Goal: Answer question/provide support: Share knowledge or assist other users

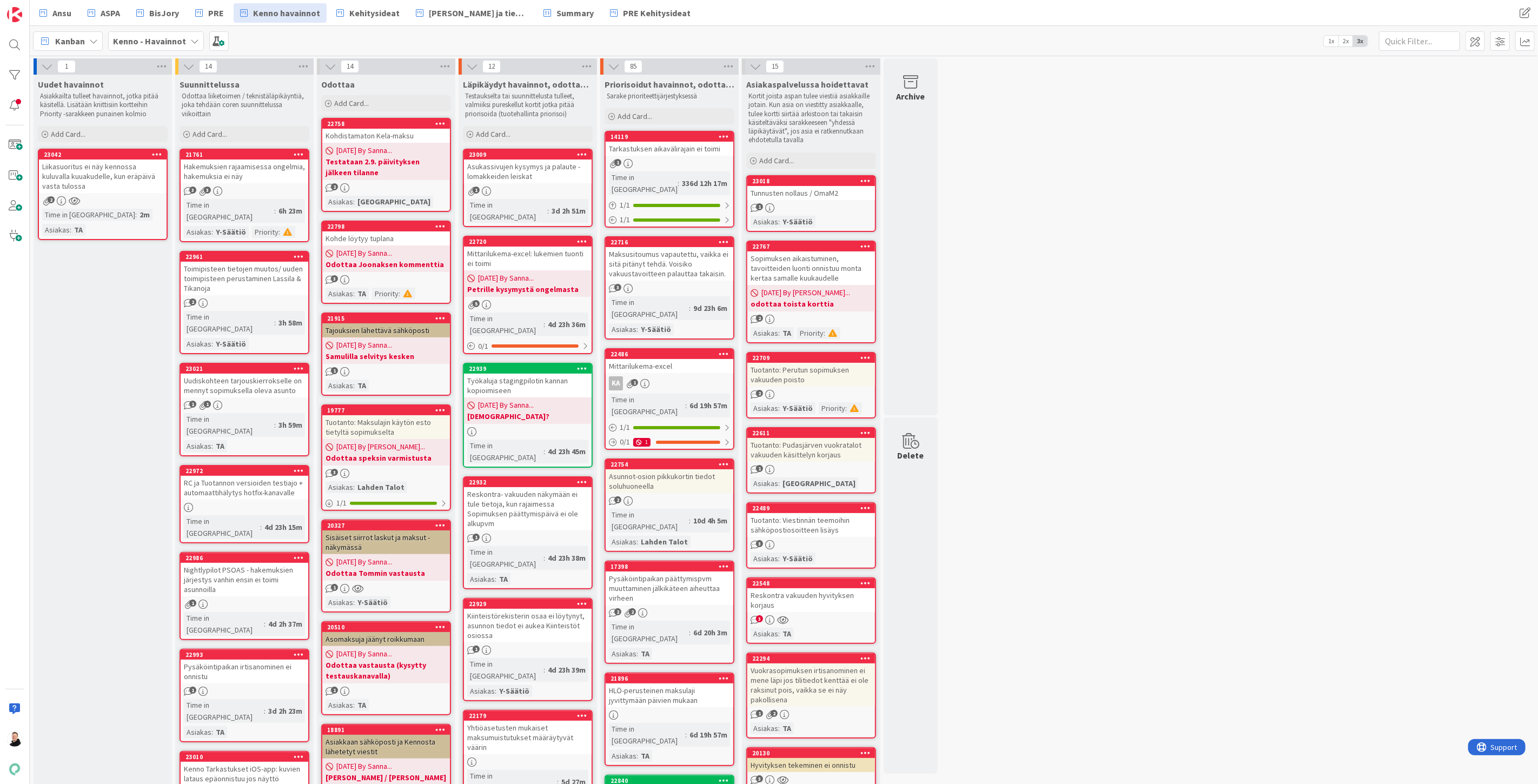
click at [157, 44] on b "Kenno - Havainnot" at bounding box center [150, 40] width 73 height 11
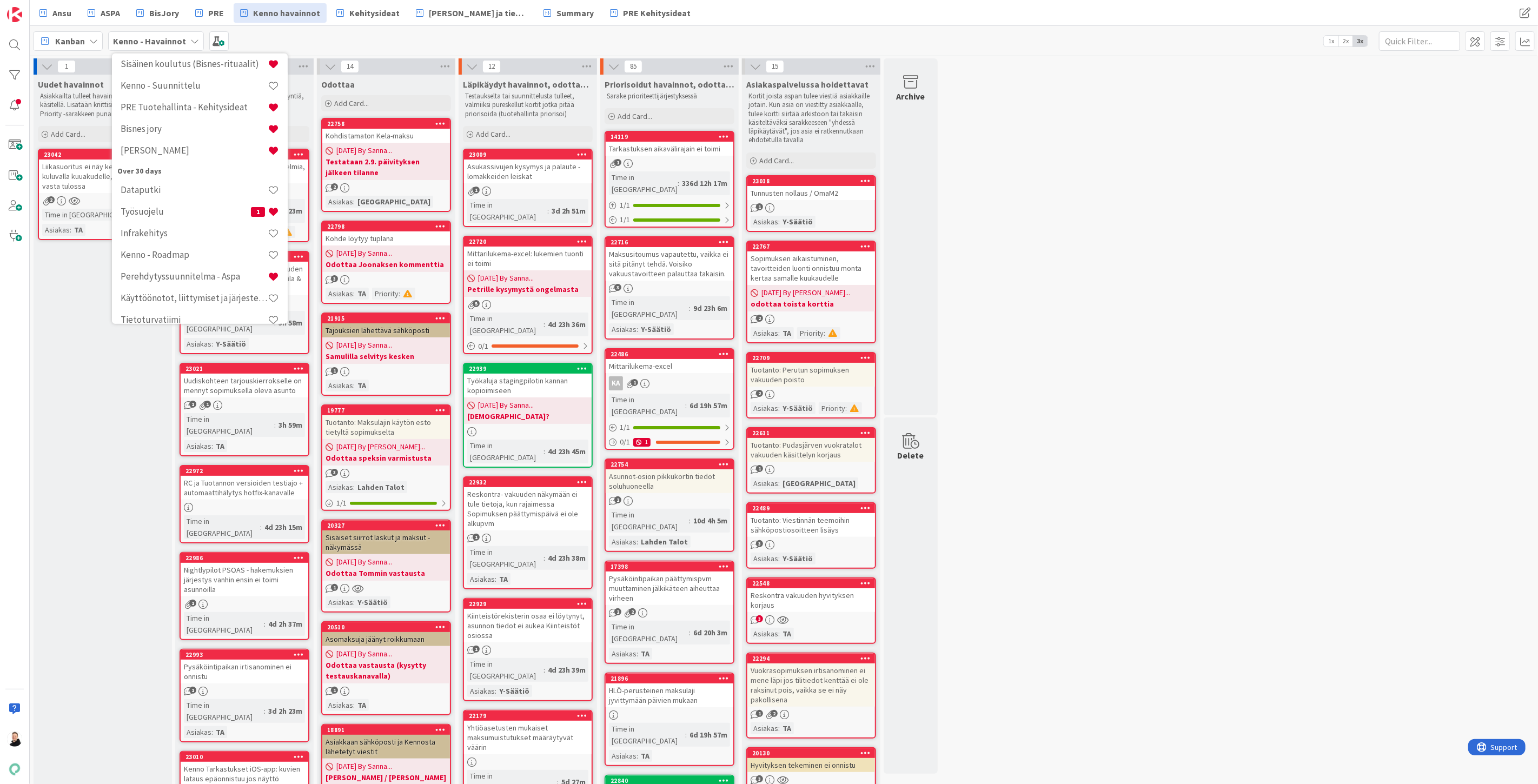
scroll to position [268, 0]
click at [153, 199] on h4 "Työsuojelu" at bounding box center [185, 198] width 130 height 11
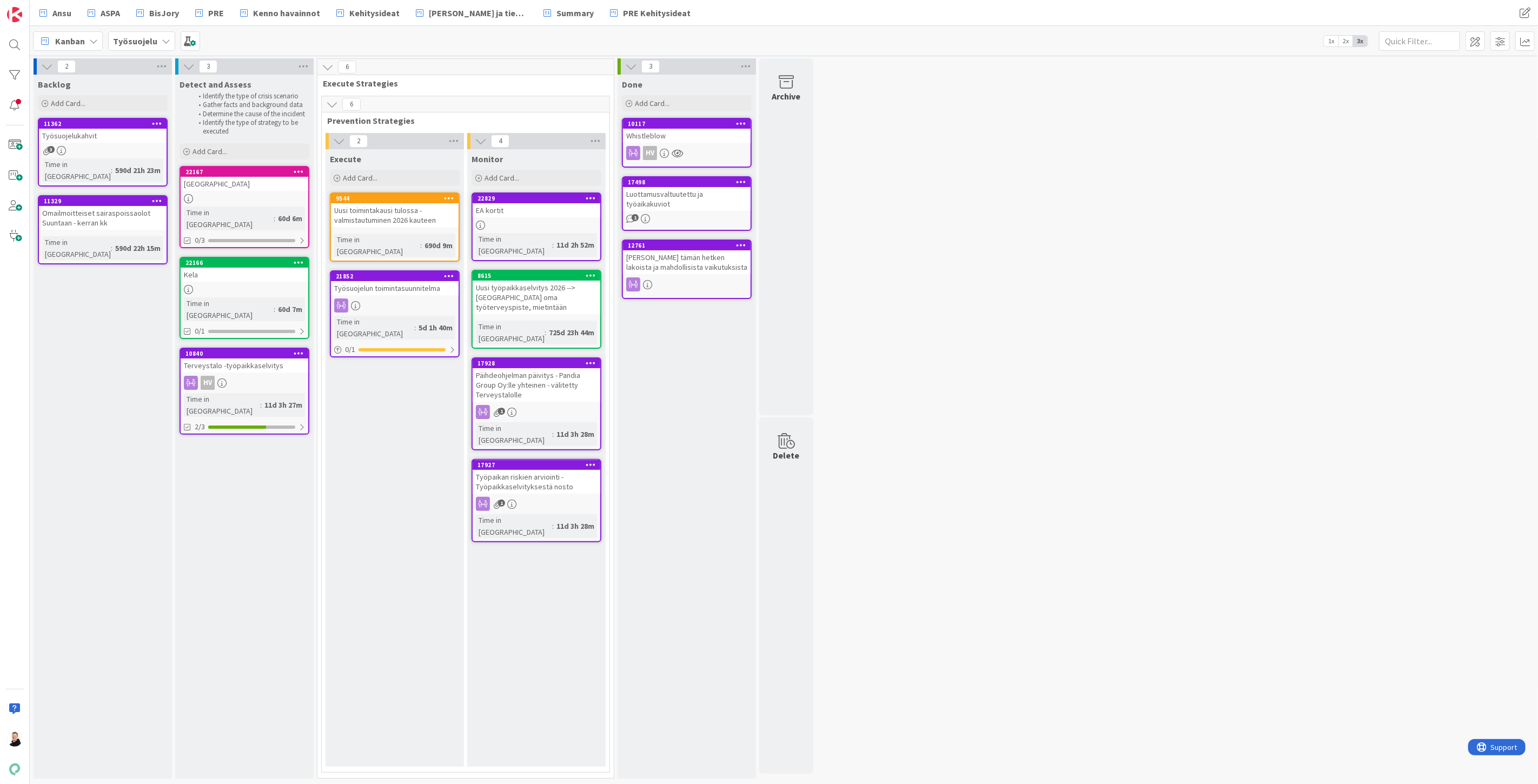
click at [236, 358] on div "Terveystalo -työpaikkaselvitys" at bounding box center [244, 365] width 128 height 14
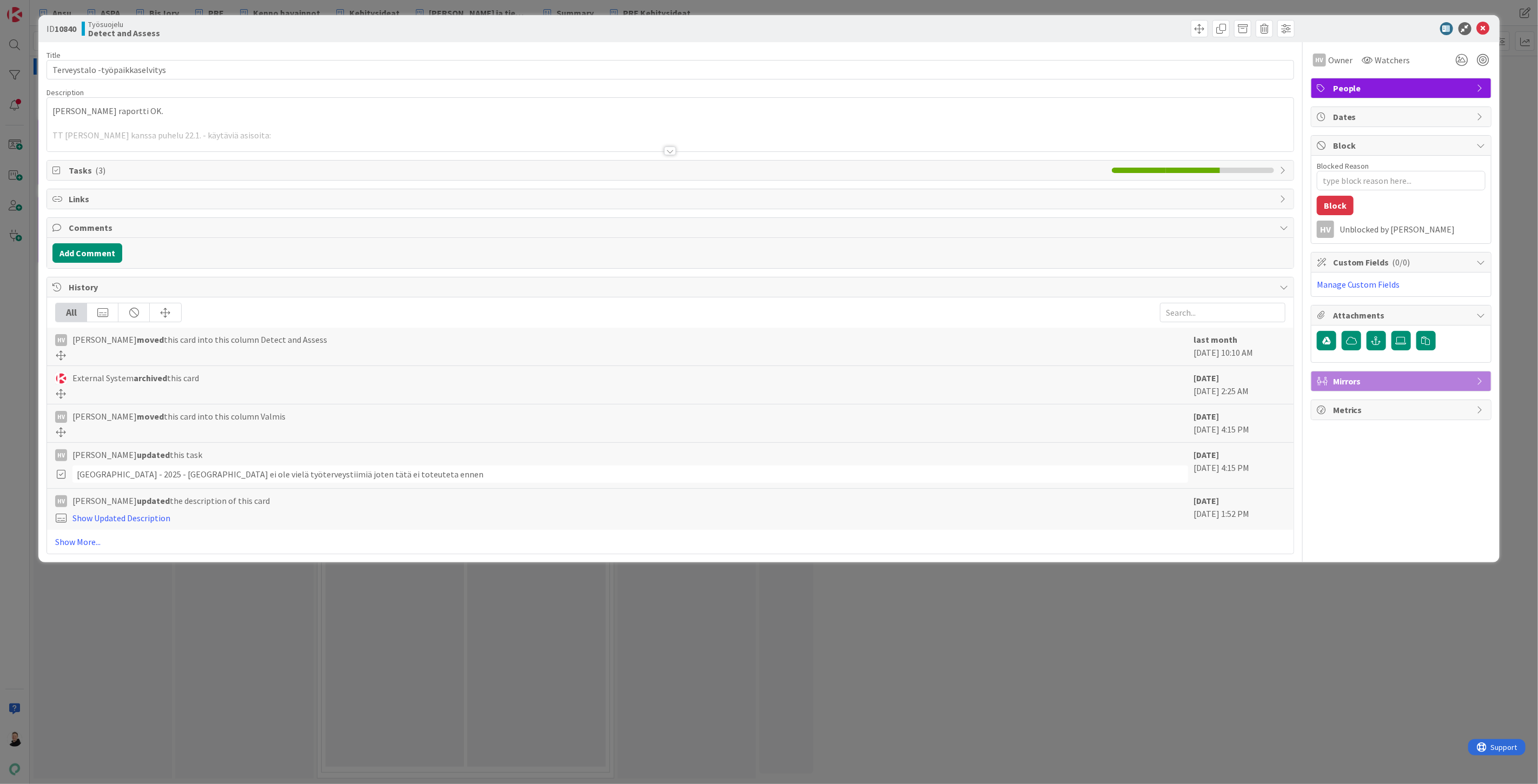
click at [665, 152] on div at bounding box center [670, 150] width 12 height 9
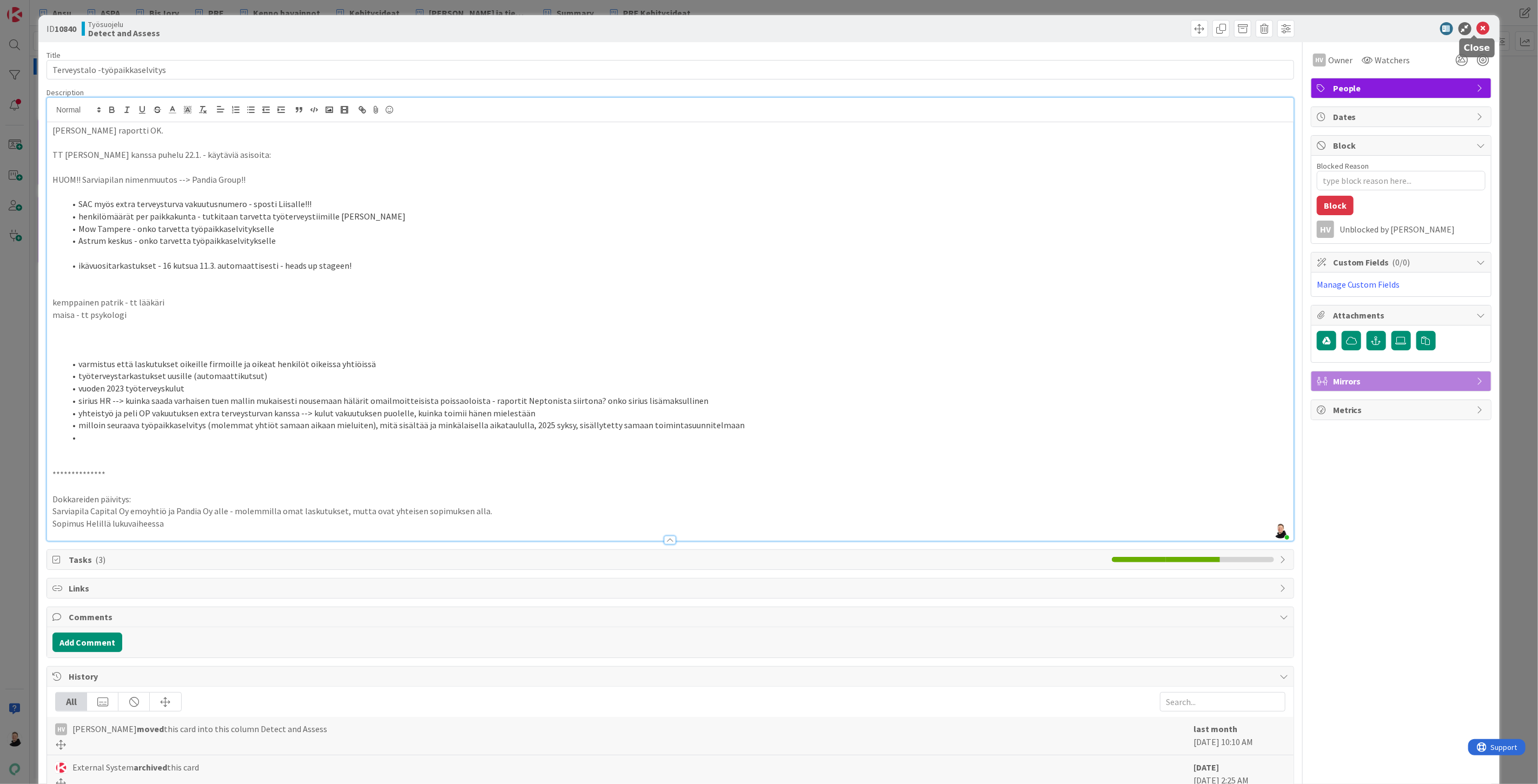
click at [1477, 23] on icon at bounding box center [1483, 28] width 13 height 13
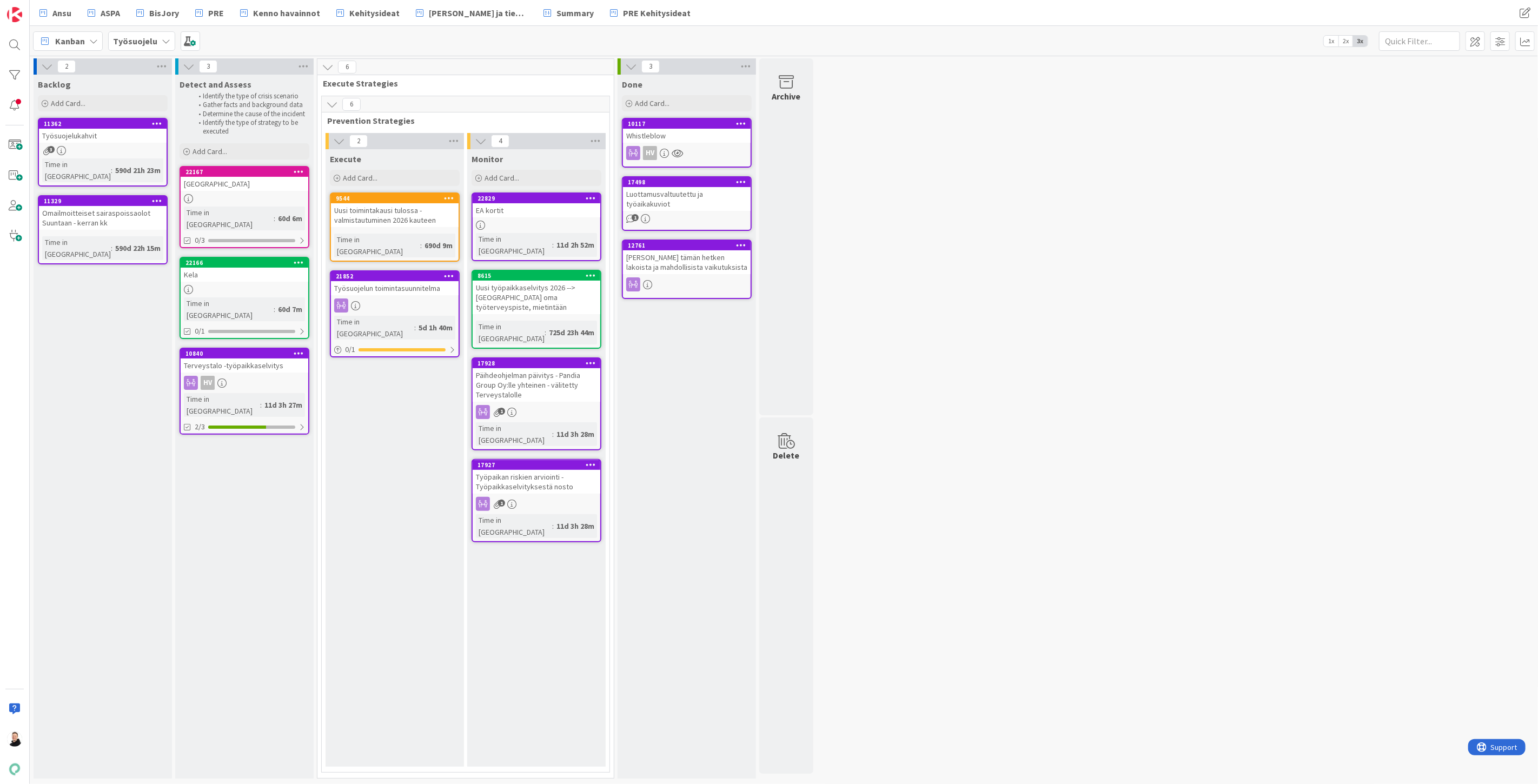
click at [404, 281] on div "Työsuojelun toimintasuunnitelma" at bounding box center [395, 288] width 128 height 14
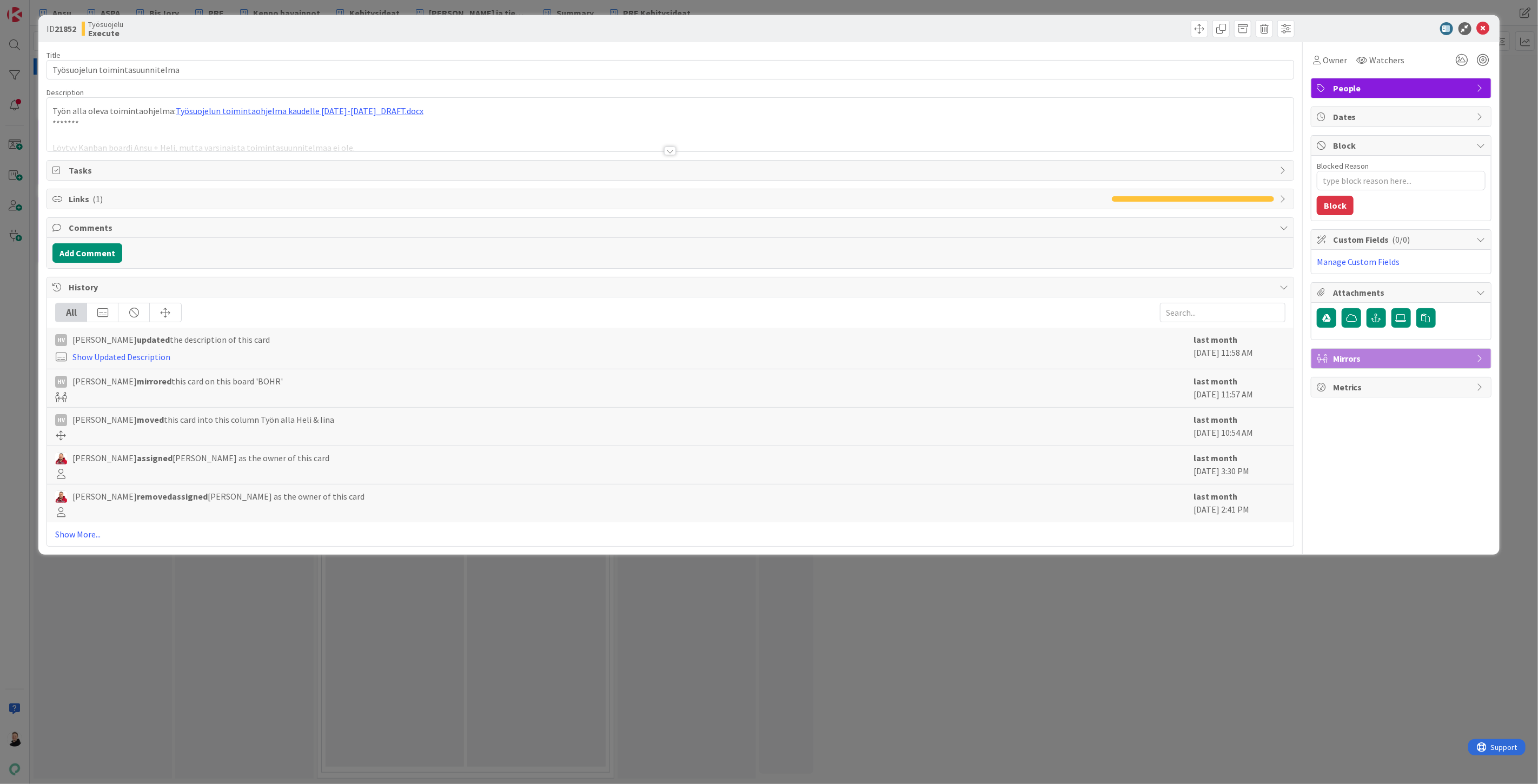
click at [672, 146] on div at bounding box center [670, 137] width 1247 height 27
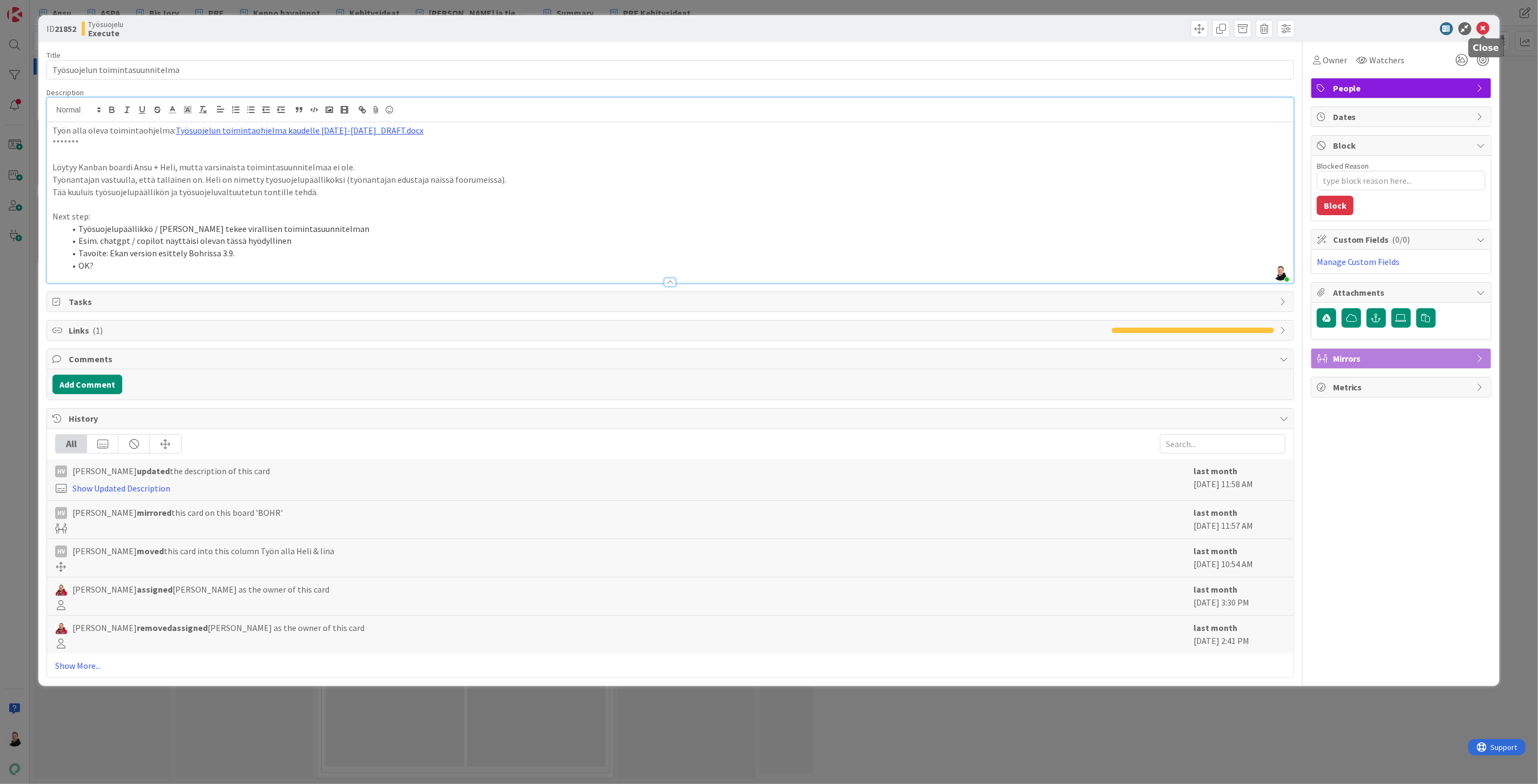
click at [1485, 30] on icon at bounding box center [1483, 28] width 13 height 13
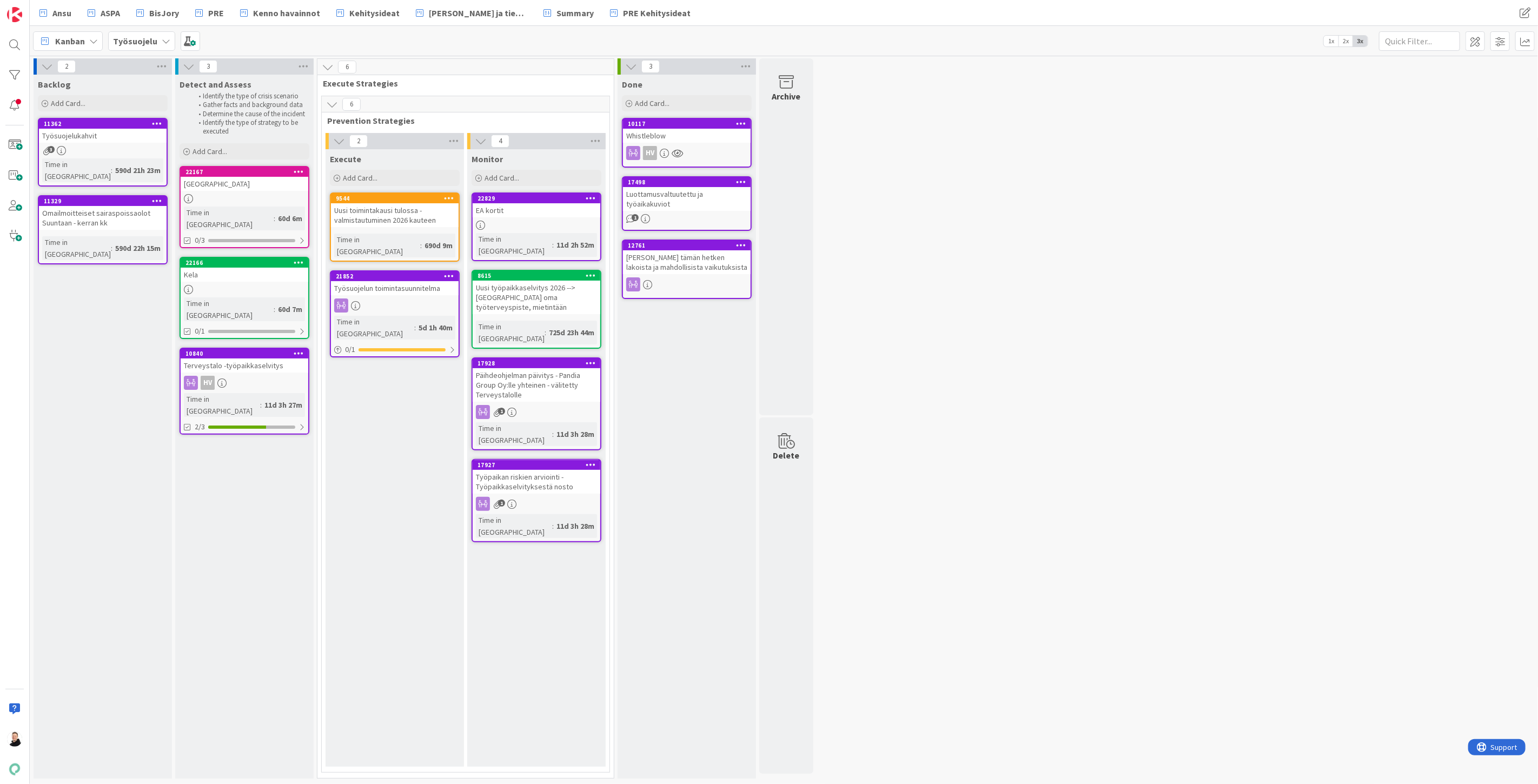
click at [496, 204] on div "EA kortit" at bounding box center [537, 209] width 128 height 14
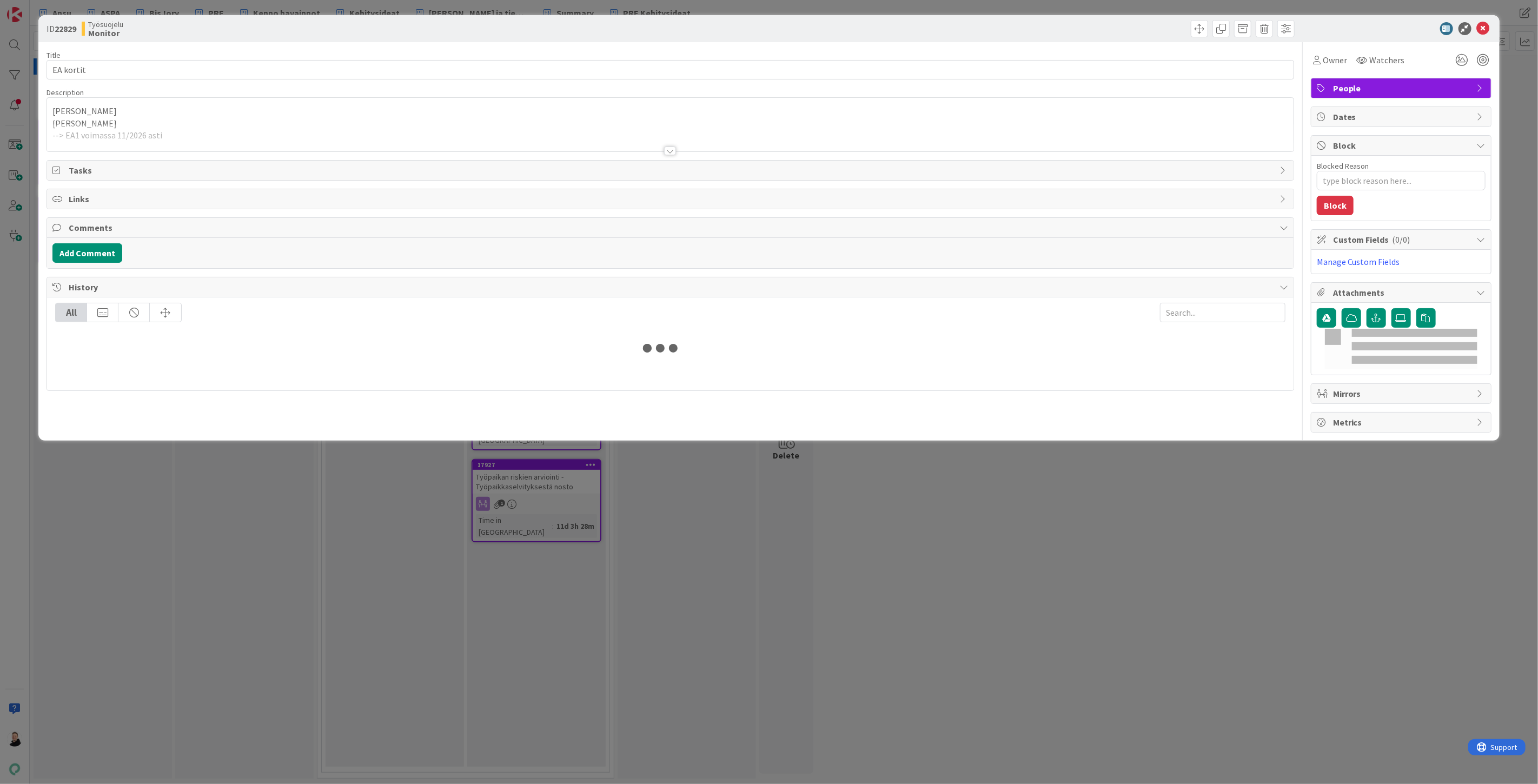
type textarea "x"
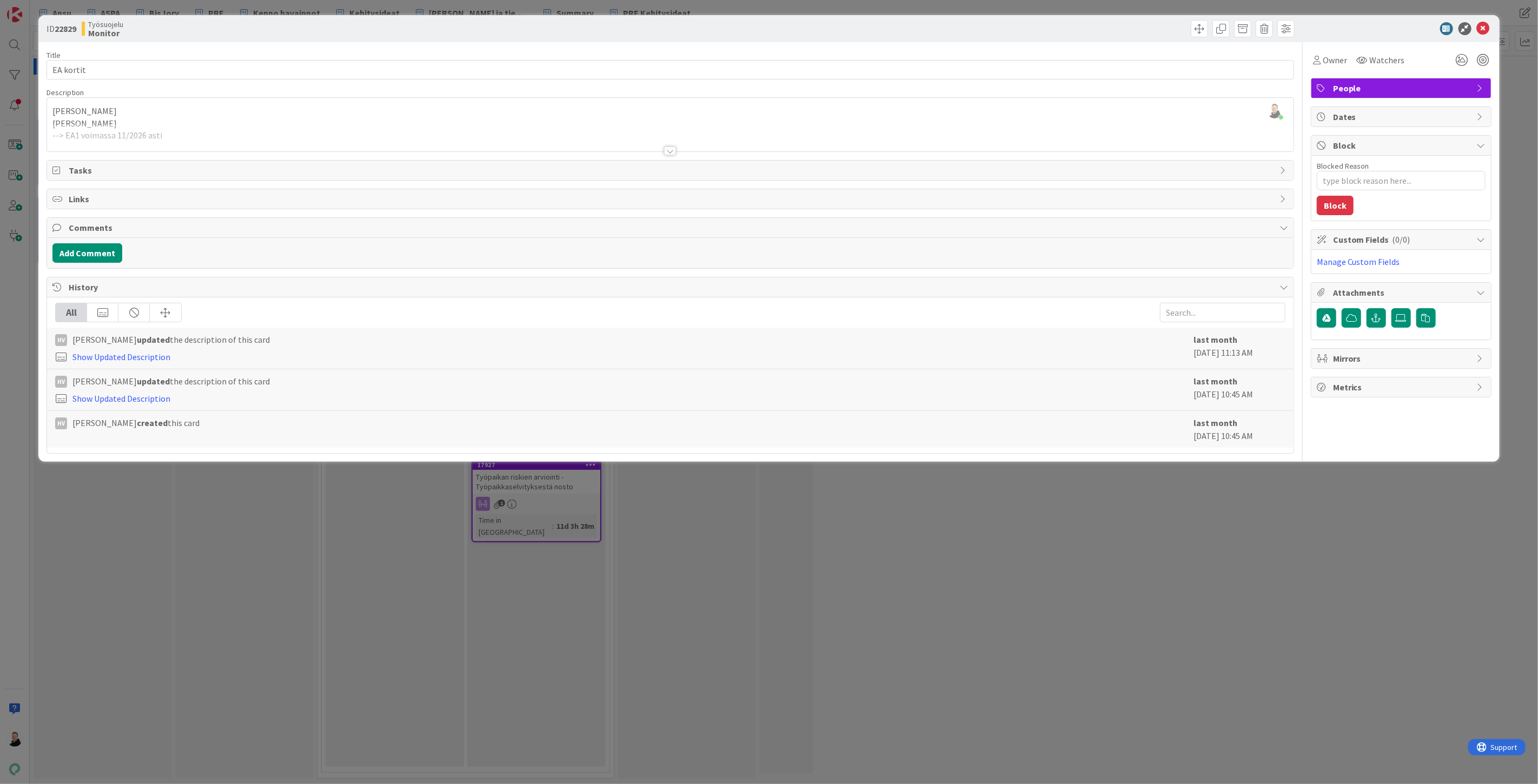
click at [669, 153] on div at bounding box center [670, 150] width 12 height 9
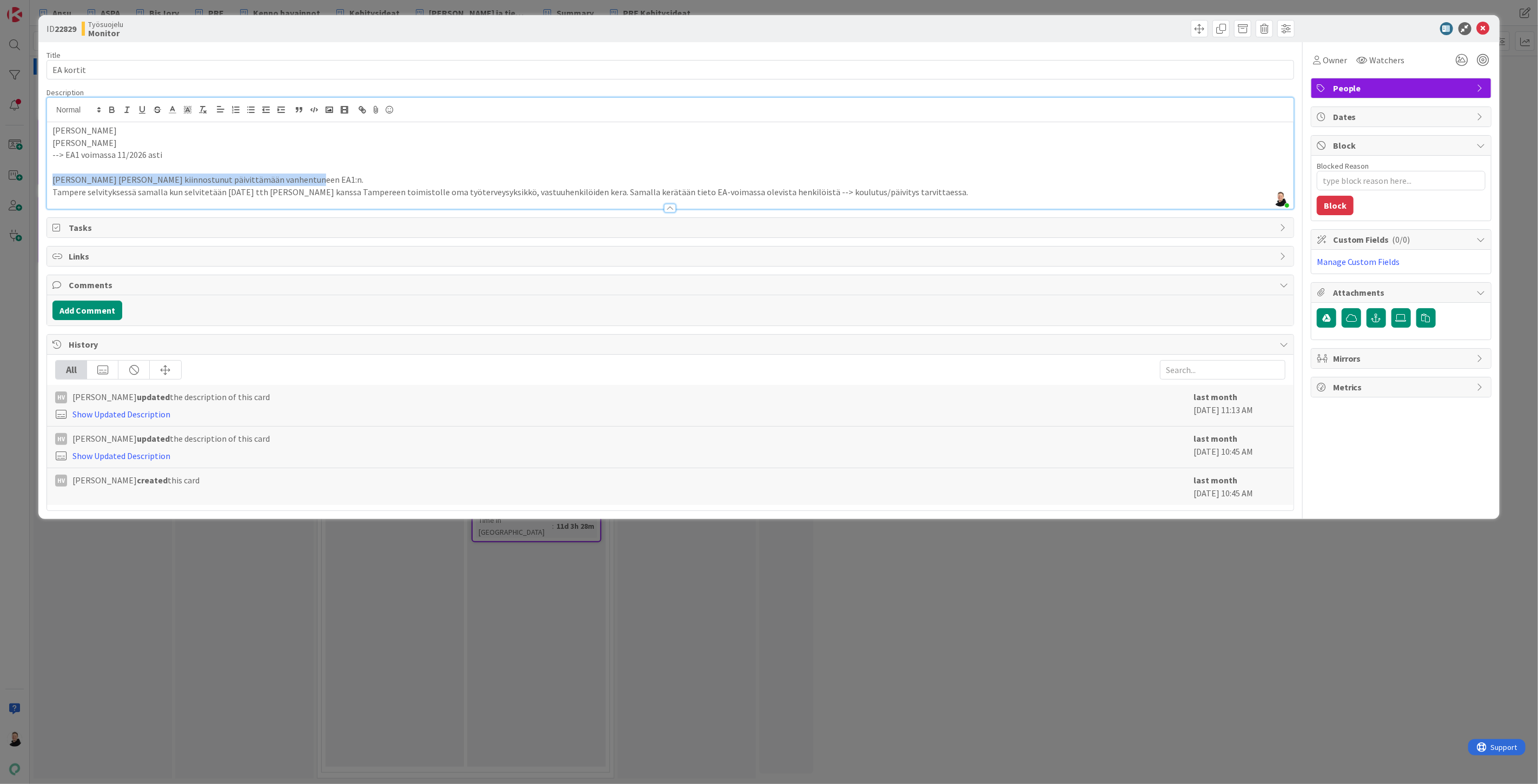
drag, startPoint x: 54, startPoint y: 179, endPoint x: 292, endPoint y: 177, distance: 238.0
click at [292, 177] on p "Samuli L. Salosta kiinnostunut päivittämään vanhentuneen EA1:n." at bounding box center [670, 179] width 1236 height 12
click at [66, 188] on p "Tampere selvityksessä samalla kun selvitetään syyskuussa 2025 tth Liisa M kanss…" at bounding box center [670, 192] width 1236 height 12
drag, startPoint x: 49, startPoint y: 188, endPoint x: 321, endPoint y: 185, distance: 272.0
click at [321, 185] on div "Heli Vuorinen Ansu Nevalainen --> EA1 voimassa 11/2026 asti Samuli L. Salosta k…" at bounding box center [670, 165] width 1247 height 86
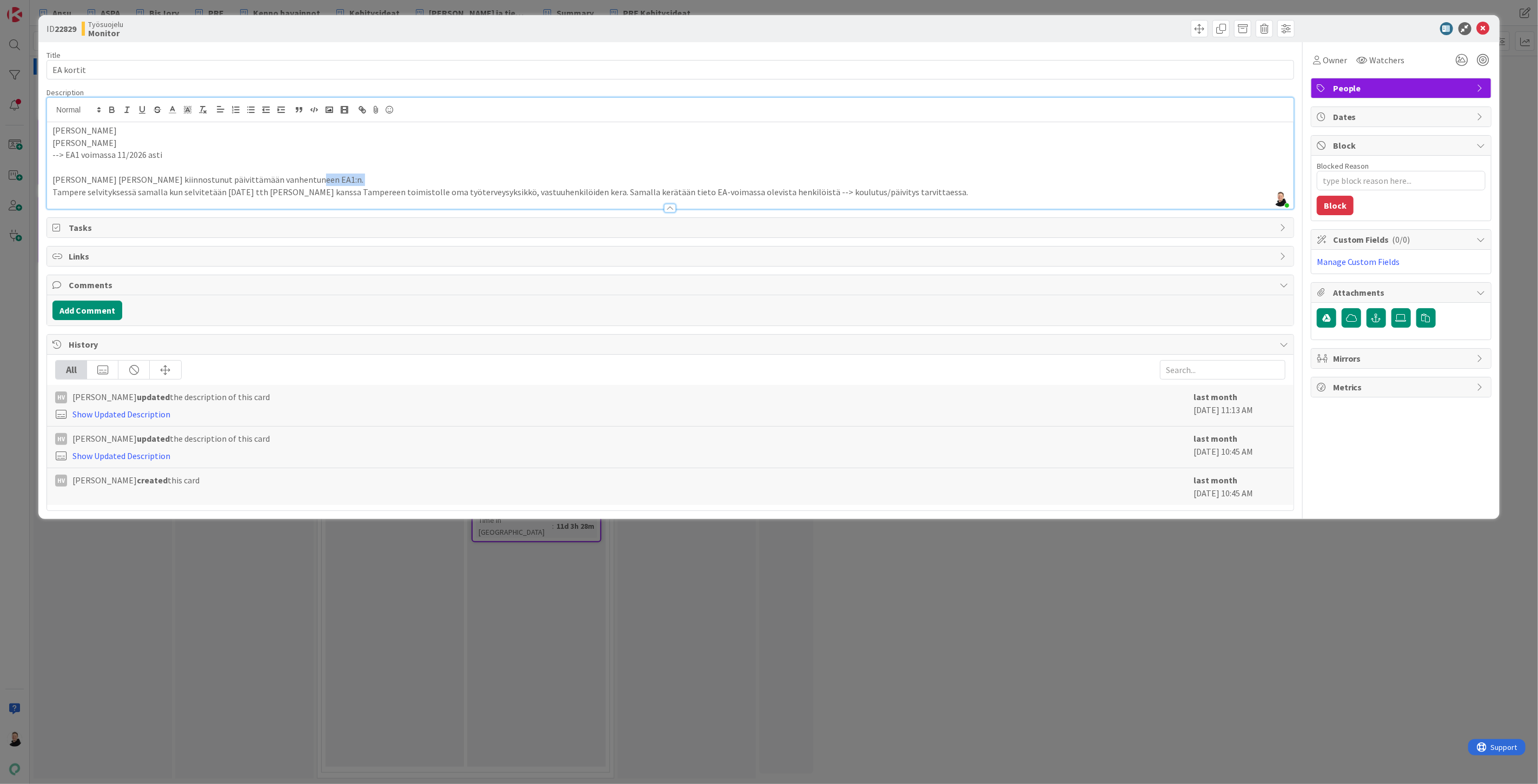
click at [314, 185] on p "Samuli L. Salosta kiinnostunut päivittämään vanhentuneen EA1:n." at bounding box center [670, 179] width 1236 height 12
click at [73, 177] on p "Samuli L. Salosta kiinnostunut päivittämään vanhentuneen EA1:n." at bounding box center [670, 179] width 1236 height 12
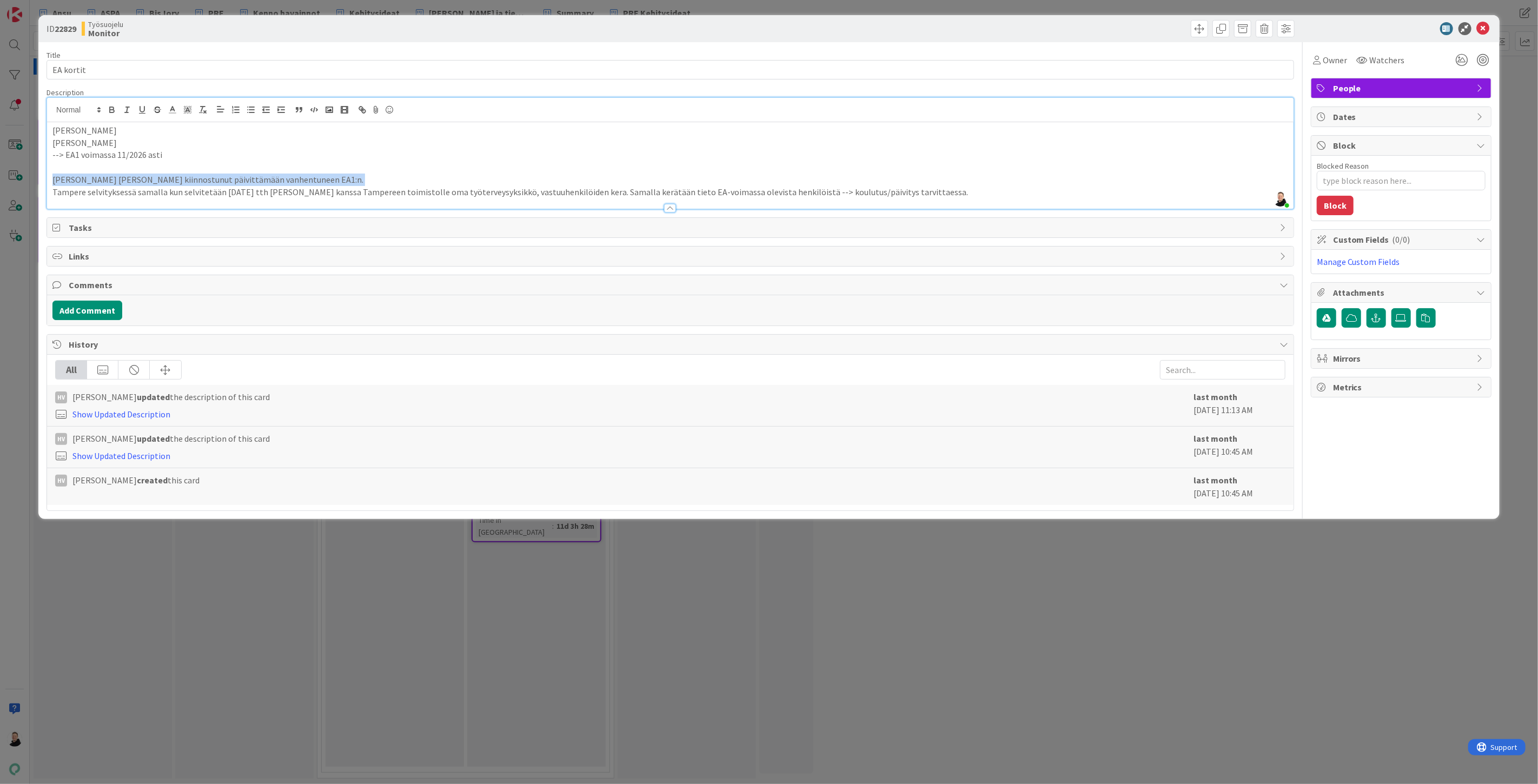
click at [81, 179] on p "Samuli L. Salosta kiinnostunut päivittämään vanhentuneen EA1:n." at bounding box center [670, 179] width 1236 height 12
drag, startPoint x: 264, startPoint y: 192, endPoint x: 943, endPoint y: 190, distance: 679.0
click at [943, 190] on p "Tampere selvityksessä samalla kun selvitetään syyskuussa 2025 tth Liisa M kanss…" at bounding box center [670, 192] width 1236 height 12
copy p "2025 tth Liisa M kanssa Tampereen toimistolle oma työterveysyksikkö, vastuuhenk…"
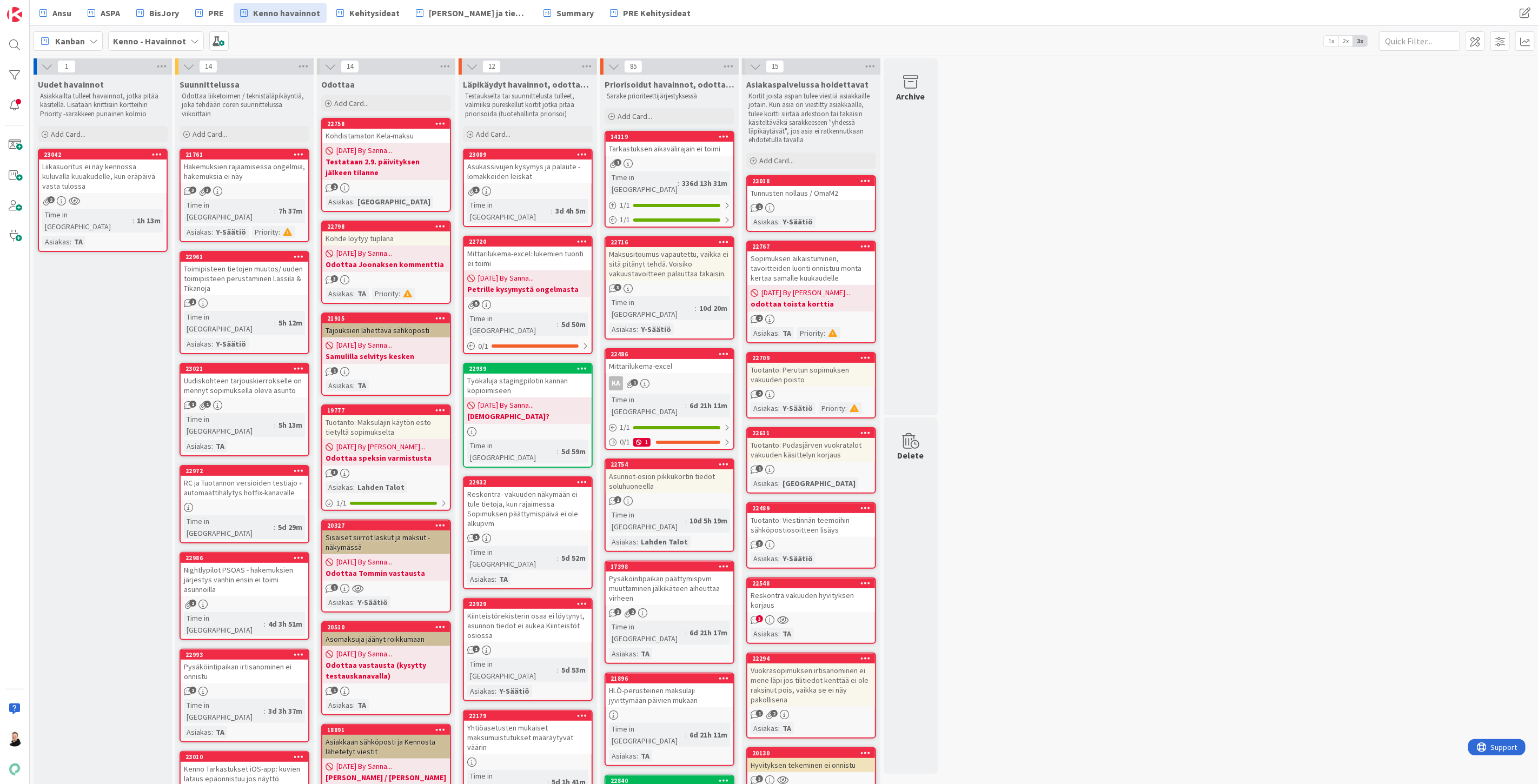
click at [64, 183] on div "Liikasuoritus ei näy kennossa kuluvalla kuuakudelle, kun eräpäivä vasta tulossa" at bounding box center [103, 175] width 128 height 33
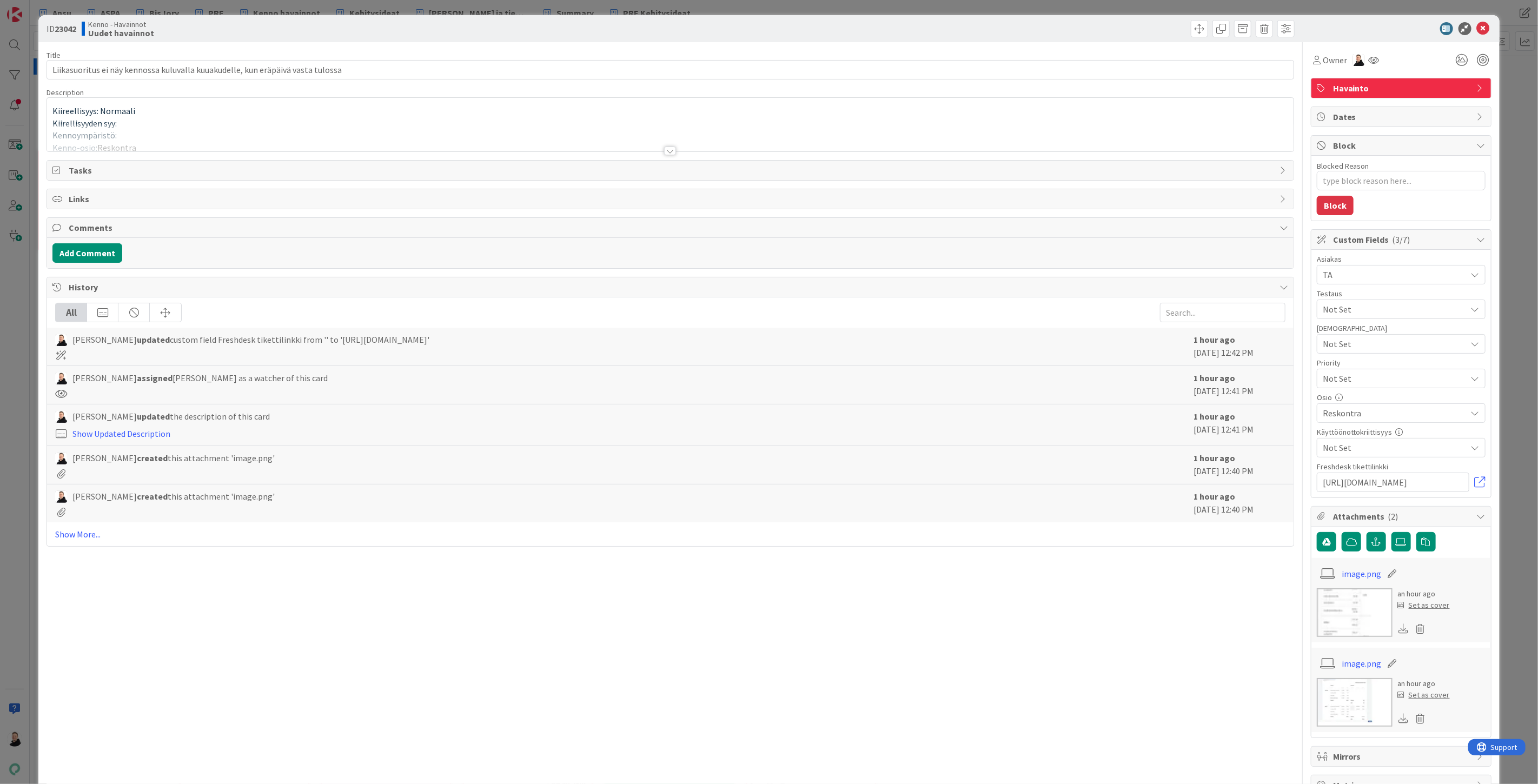
type textarea "x"
click at [1475, 479] on link at bounding box center [1480, 482] width 11 height 11
click at [670, 146] on div at bounding box center [670, 137] width 1247 height 27
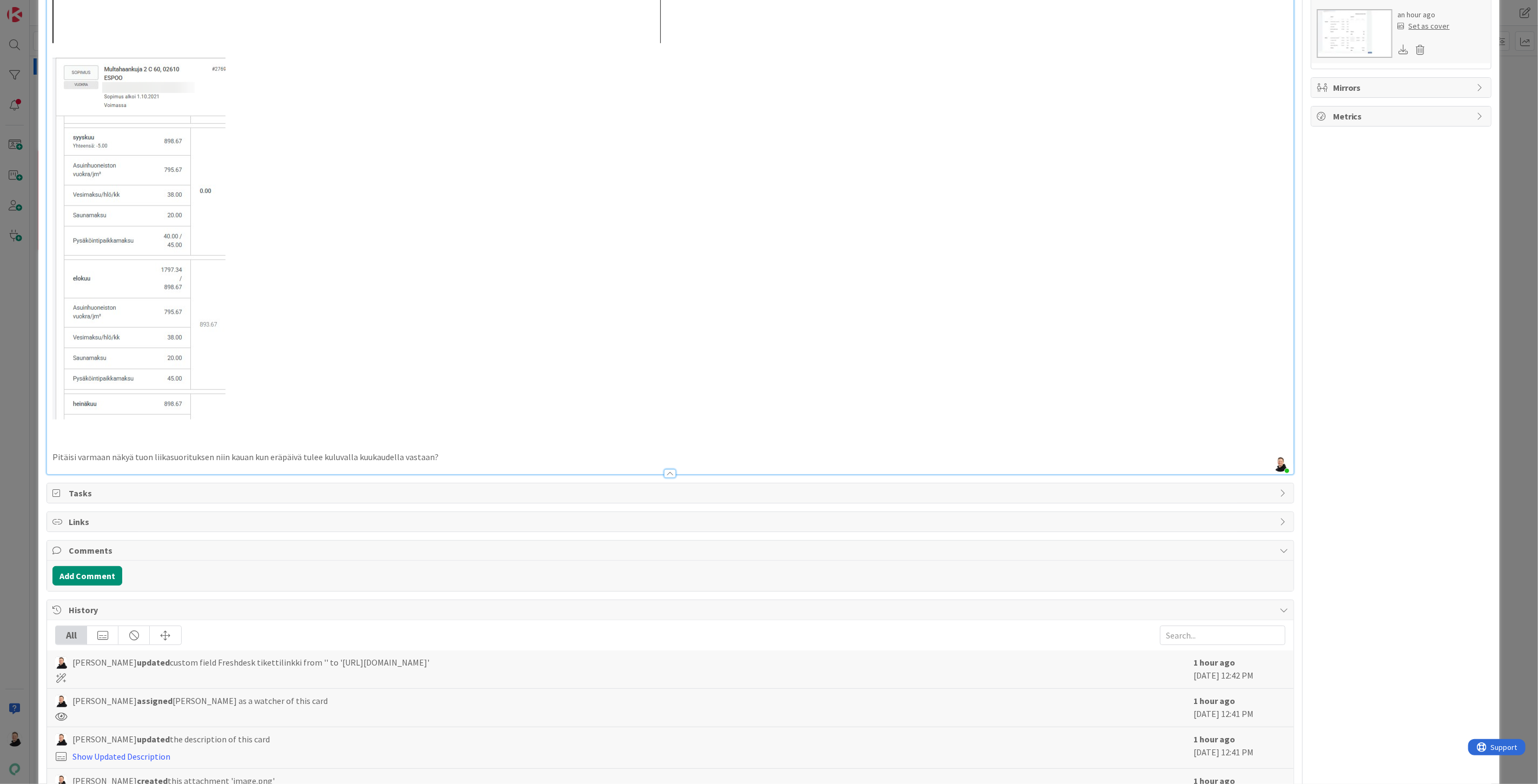
scroll to position [778, 0]
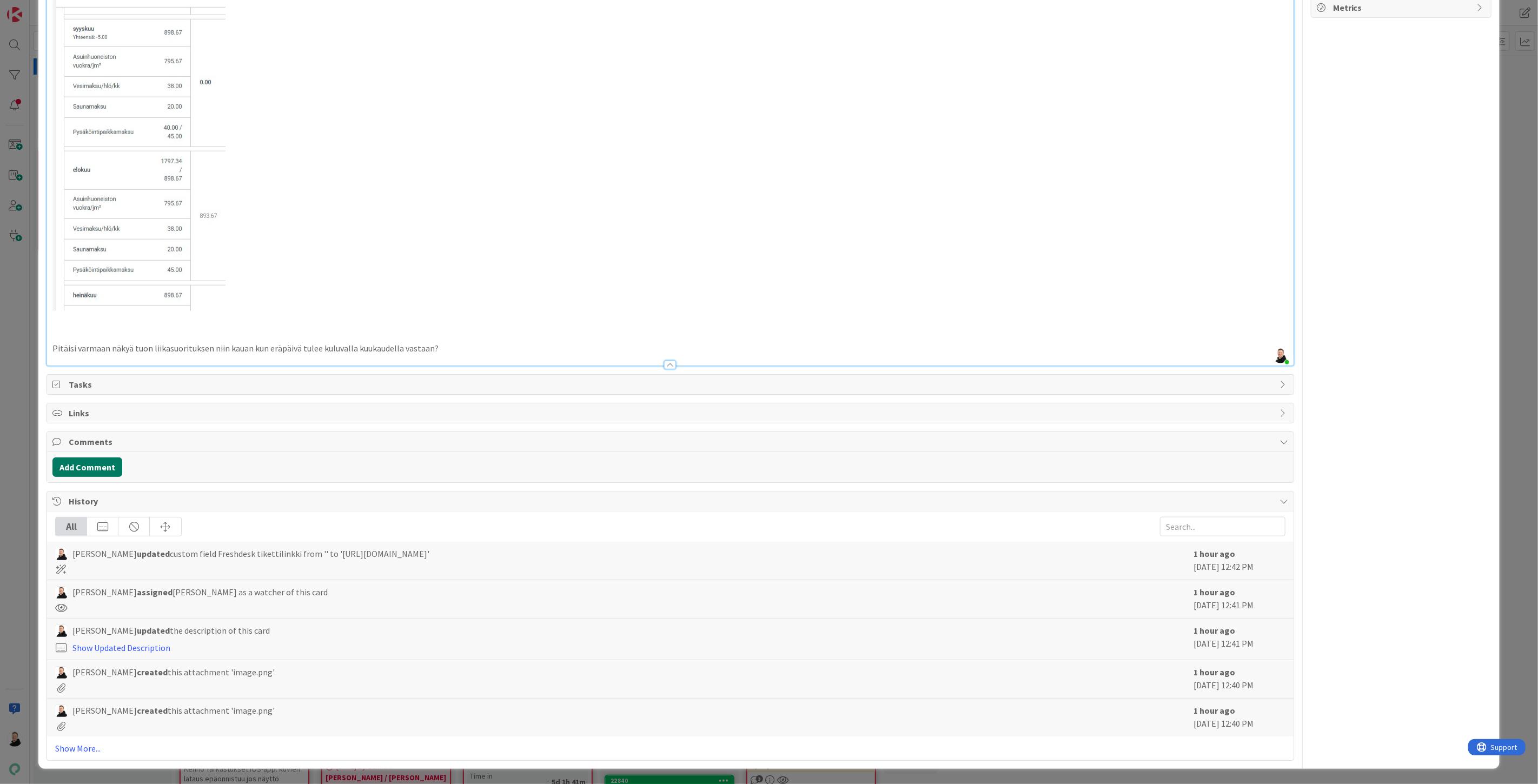
click at [98, 466] on button "Add Comment" at bounding box center [87, 467] width 70 height 19
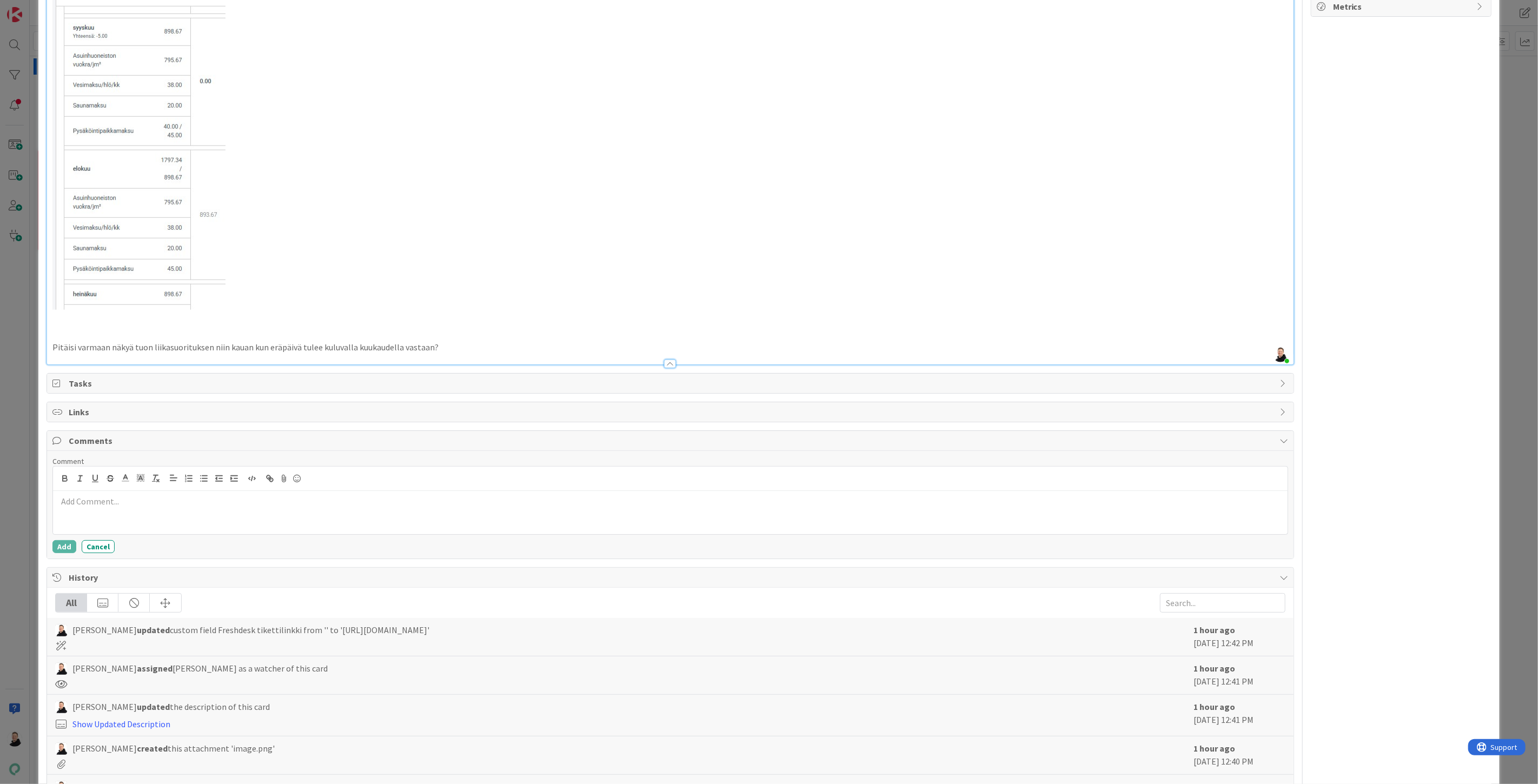
click at [123, 497] on p at bounding box center [670, 501] width 1226 height 12
click at [54, 547] on button "Add" at bounding box center [64, 546] width 23 height 13
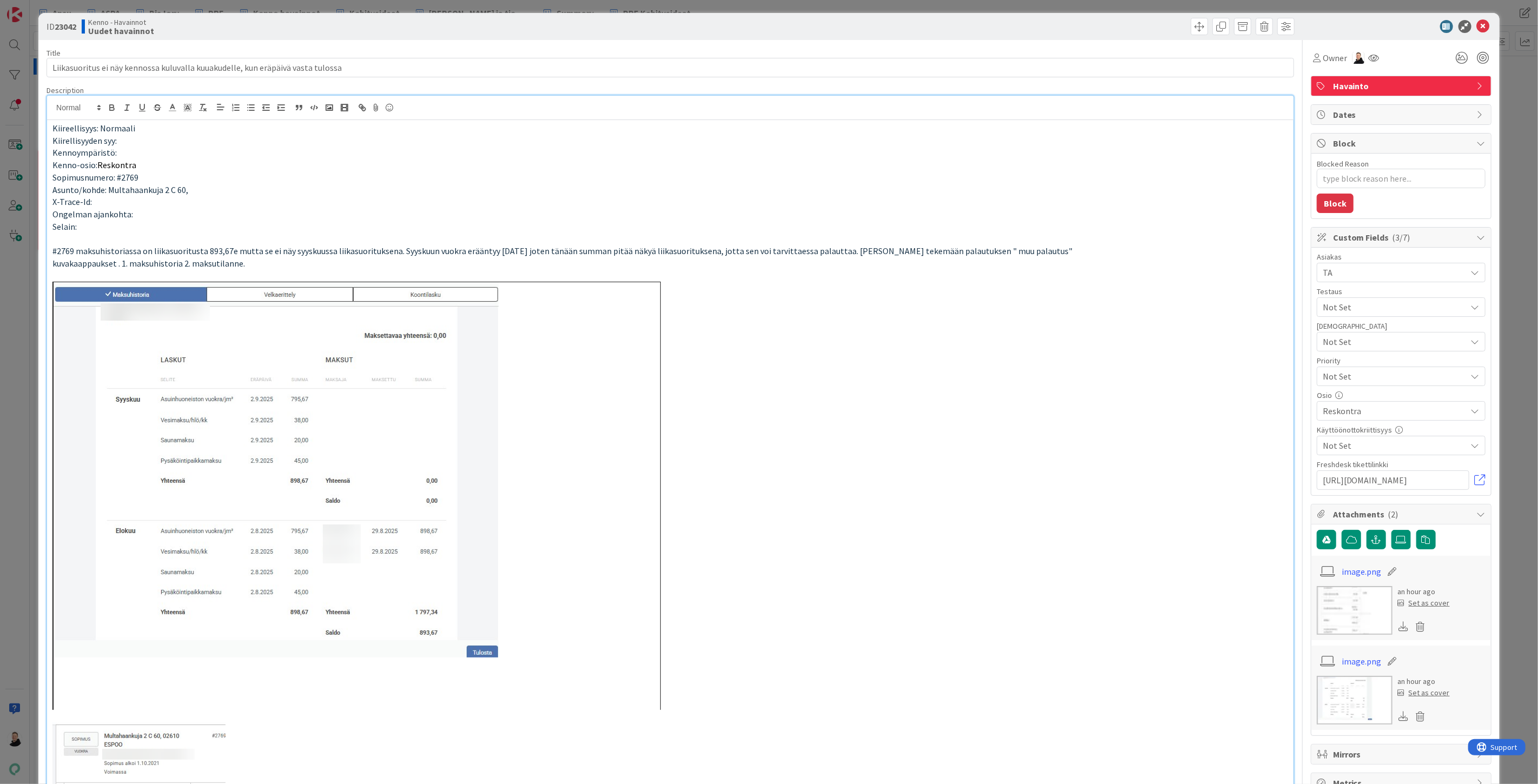
scroll to position [0, 0]
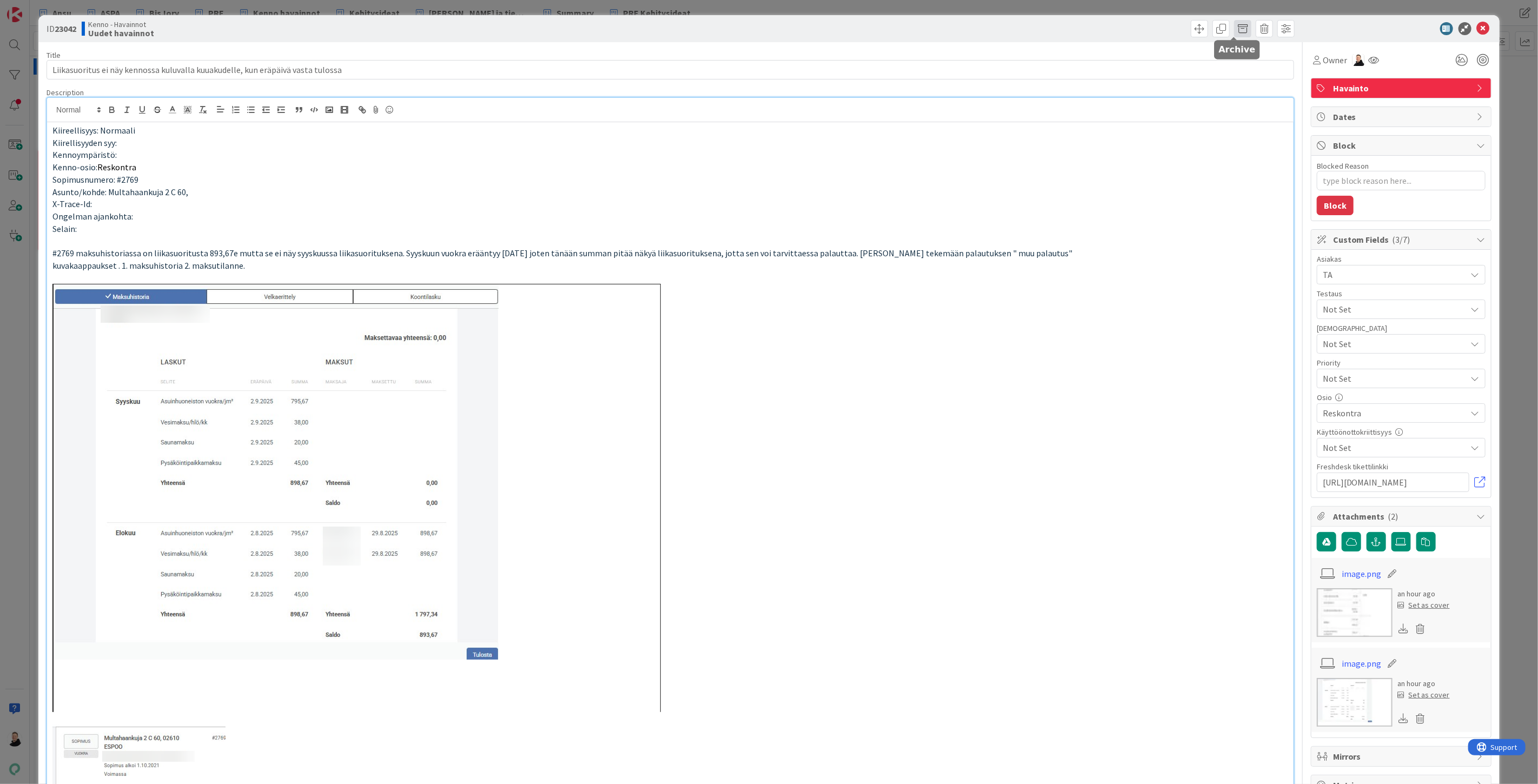
click at [1236, 28] on span at bounding box center [1242, 28] width 17 height 17
click at [1248, 78] on button "Archive" at bounding box center [1261, 79] width 43 height 19
type textarea "x"
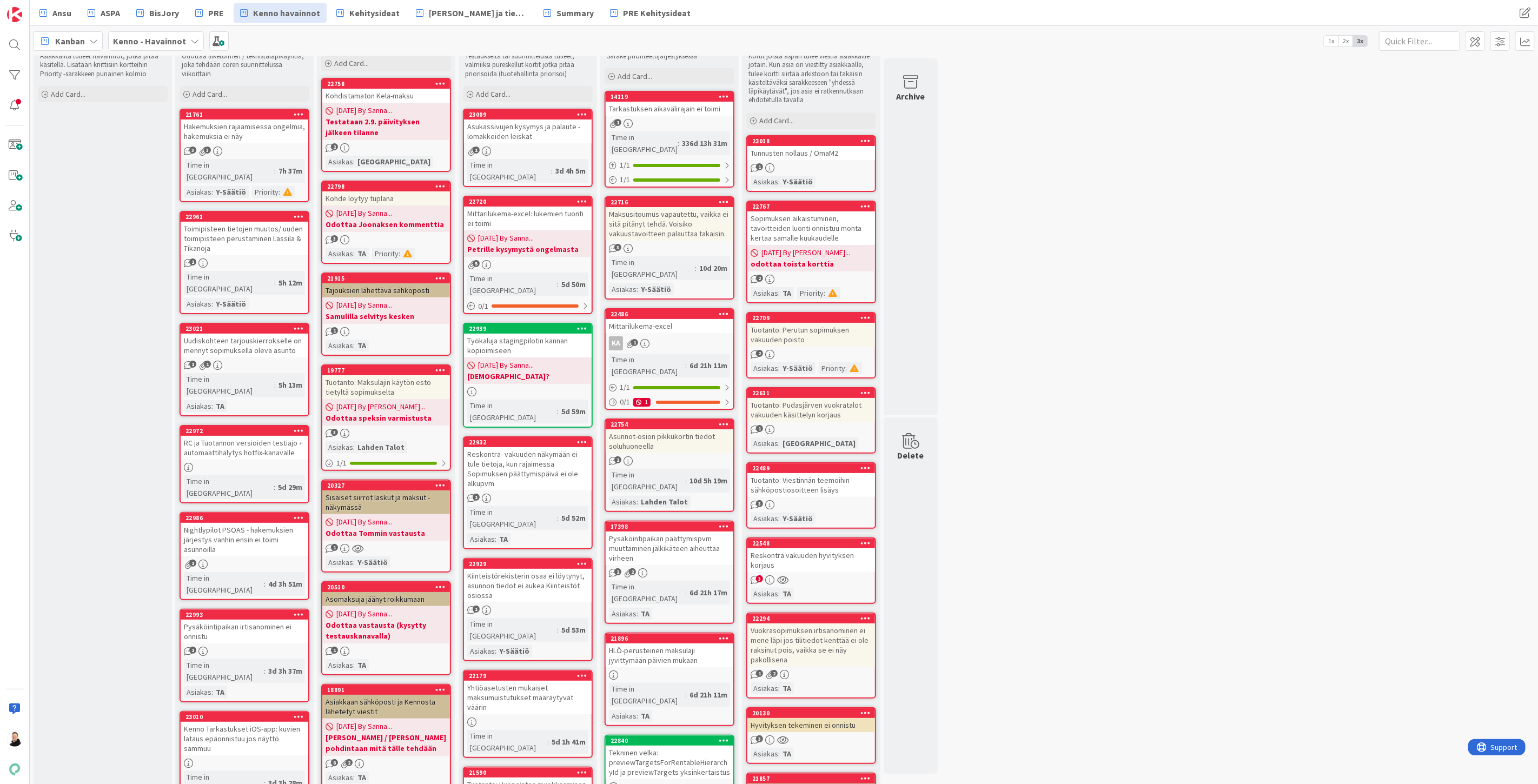
scroll to position [60, 0]
